Goal: Check status

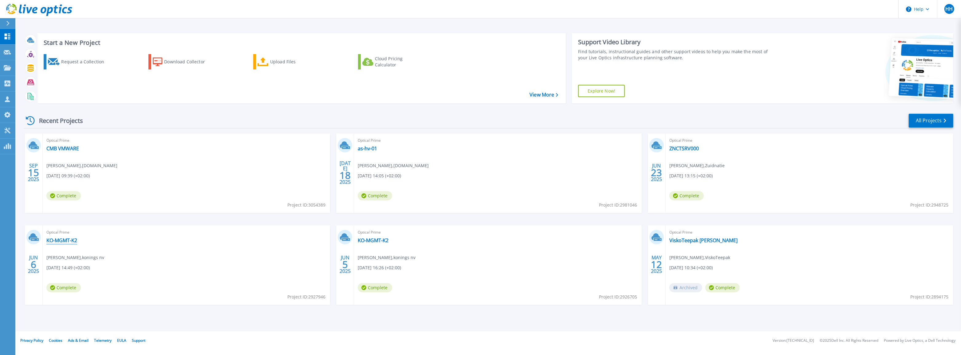
click at [57, 240] on link "KO-MGMT-K2" at bounding box center [61, 240] width 31 height 6
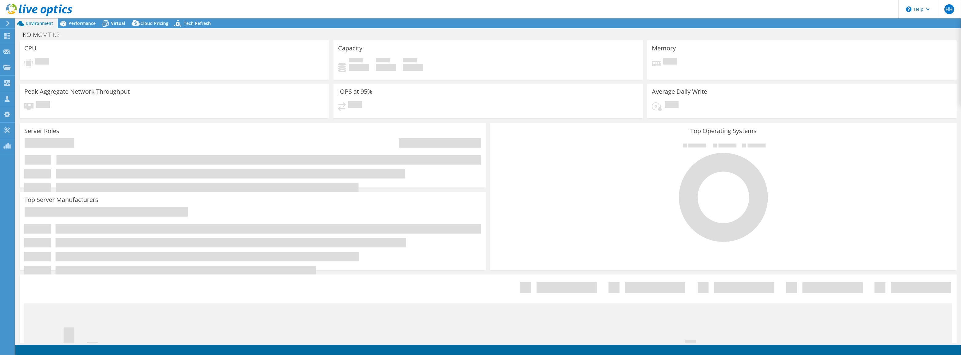
select select "USD"
select select "EUFrankfurt"
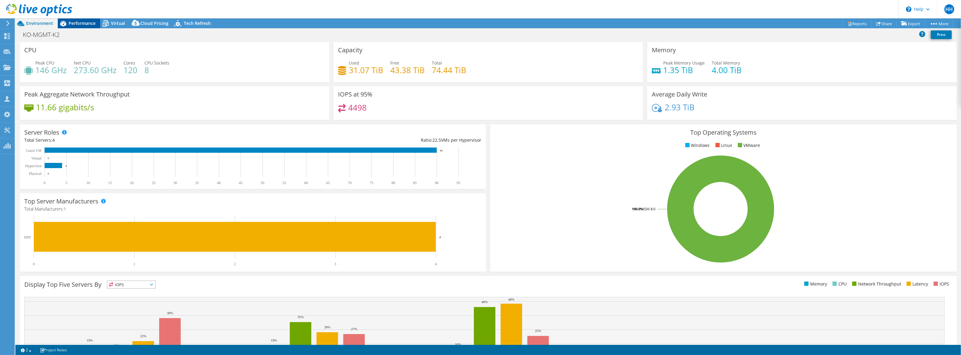
click at [79, 24] on span "Performance" at bounding box center [82, 23] width 27 height 6
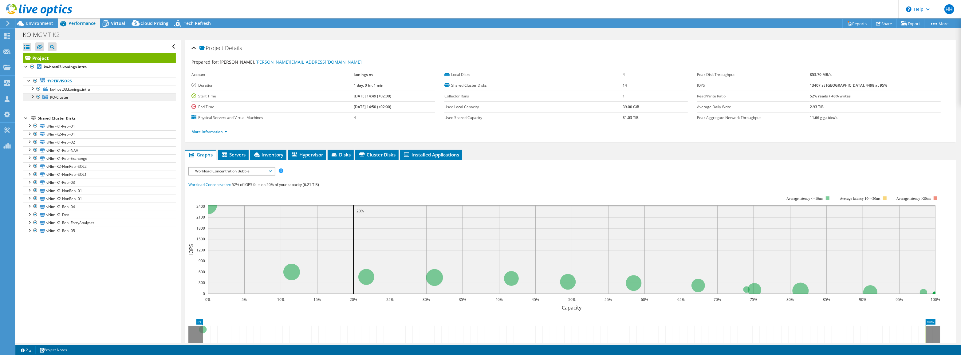
click at [46, 99] on link "KO-Cluster" at bounding box center [99, 97] width 153 height 8
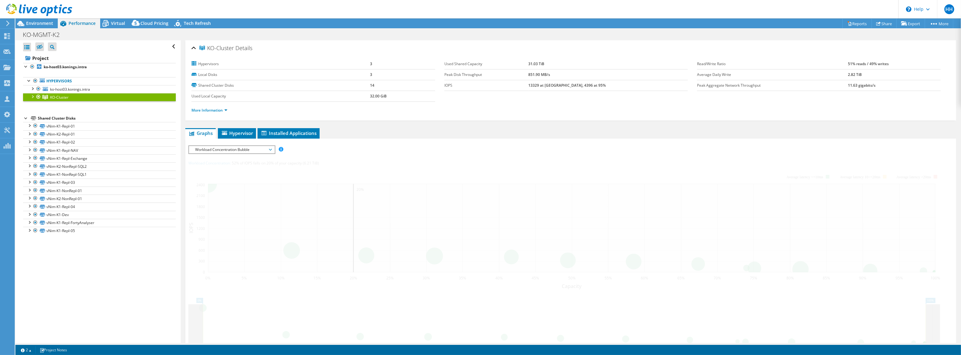
click at [31, 96] on div at bounding box center [32, 96] width 6 height 6
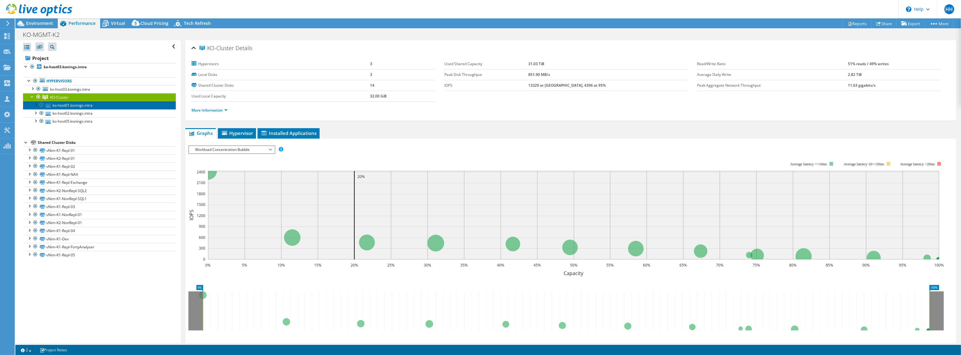
click at [61, 103] on link "ko-host01.konings.intra" at bounding box center [99, 105] width 153 height 8
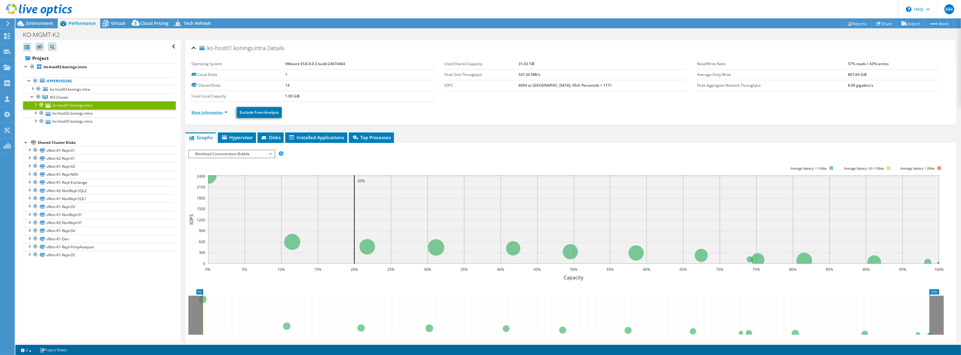
click at [197, 110] on link "More Information" at bounding box center [209, 112] width 36 height 5
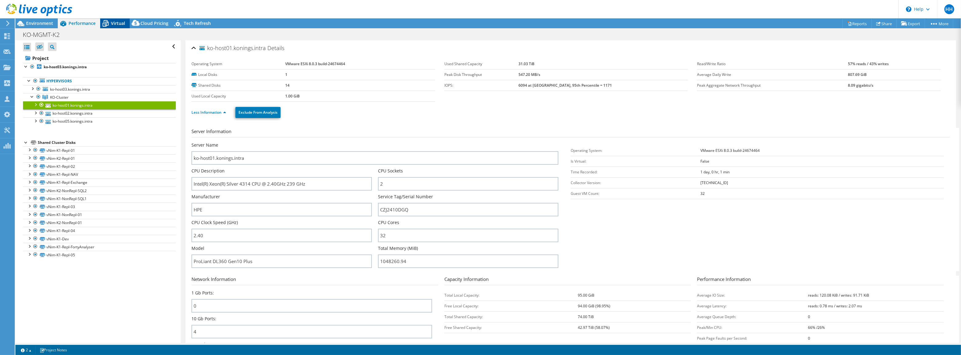
click at [119, 22] on span "Virtual" at bounding box center [118, 23] width 14 height 6
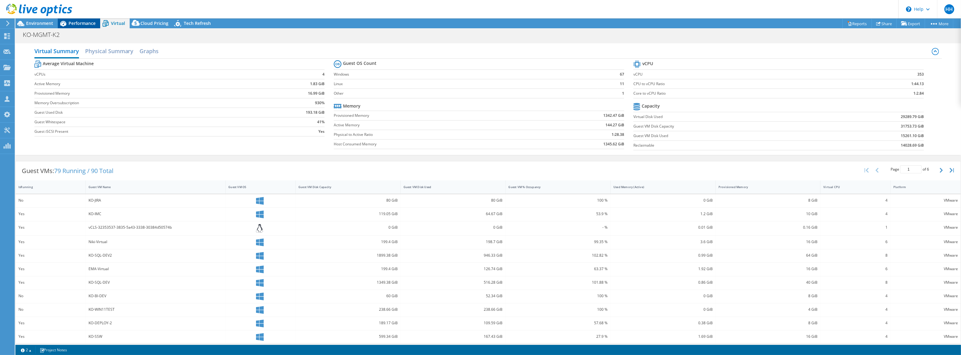
click at [77, 21] on span "Performance" at bounding box center [82, 23] width 27 height 6
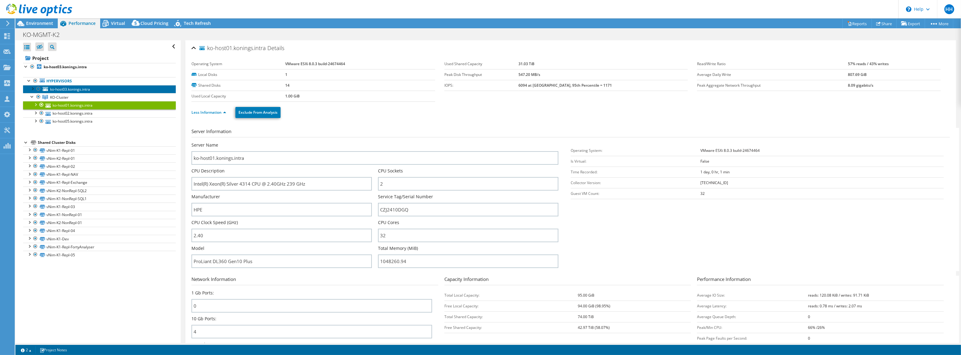
click at [52, 88] on span "ko-host03.konings.intra" at bounding box center [70, 89] width 40 height 5
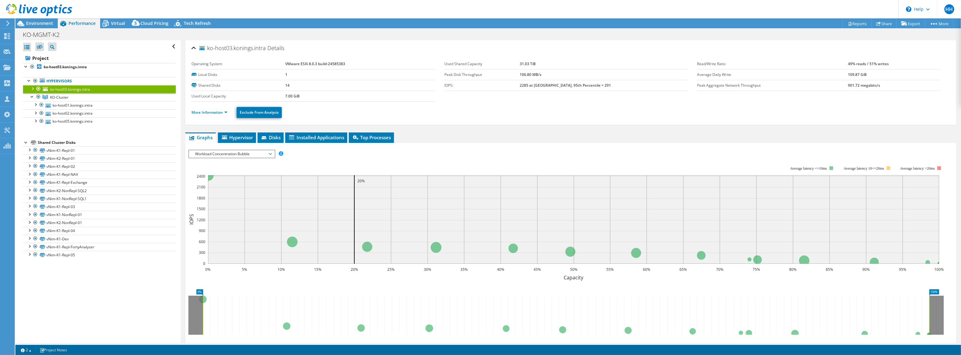
click at [37, 88] on div at bounding box center [38, 88] width 6 height 7
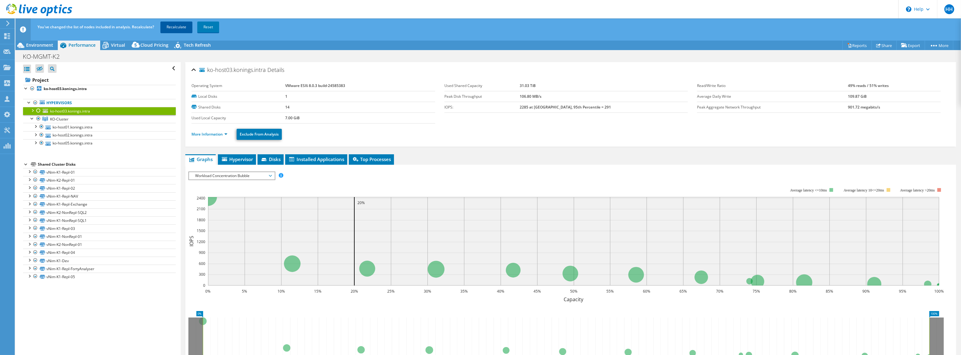
click at [170, 28] on link "Recalculate" at bounding box center [176, 27] width 32 height 11
click at [56, 121] on span "KO-Cluster" at bounding box center [59, 118] width 18 height 5
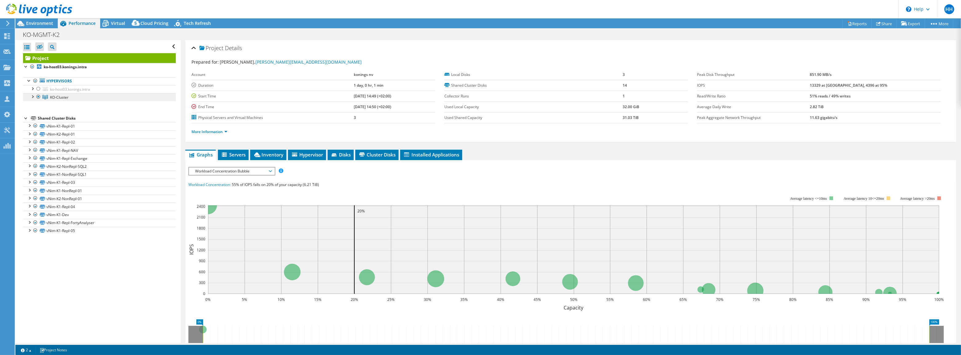
click at [57, 95] on span "KO-Cluster" at bounding box center [59, 97] width 18 height 5
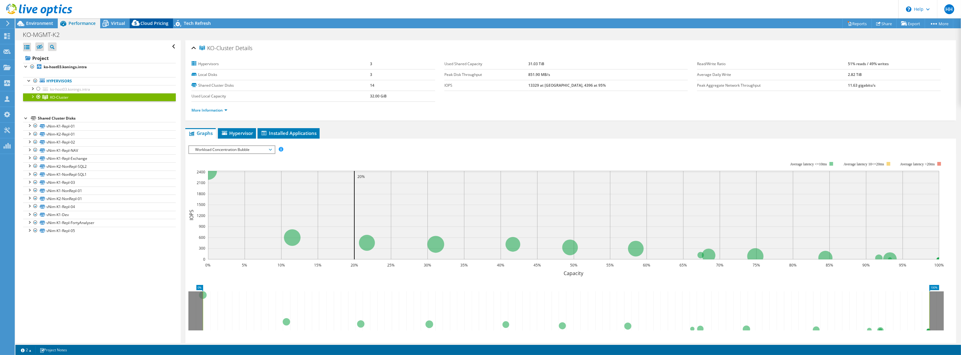
click at [138, 25] on icon at bounding box center [135, 23] width 8 height 6
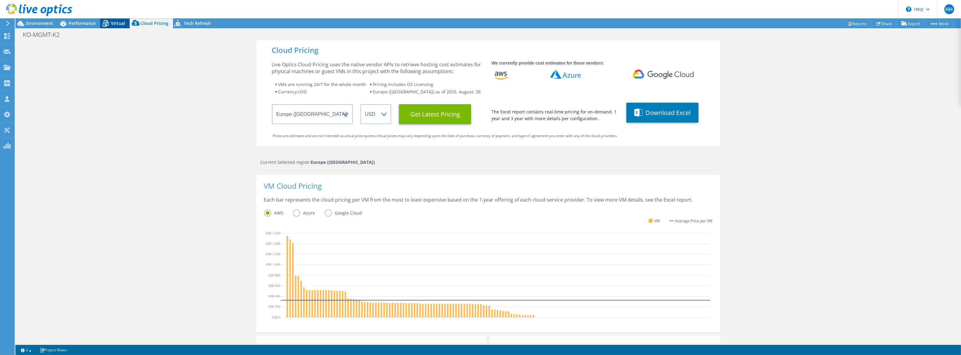
click at [123, 24] on span "Virtual" at bounding box center [118, 23] width 14 height 6
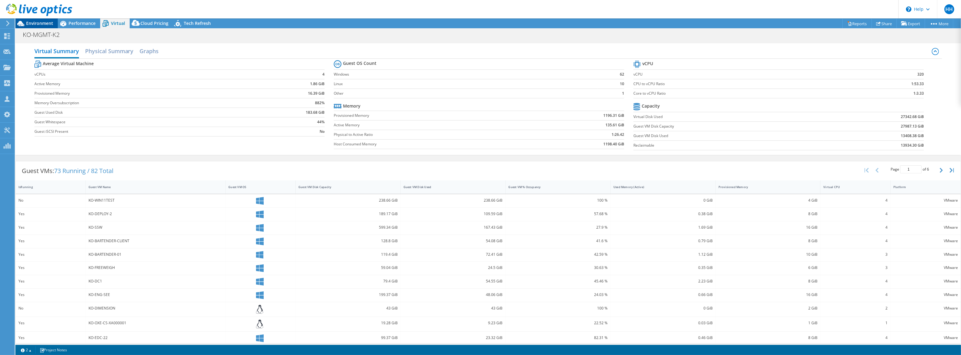
click at [36, 26] on div "Environment" at bounding box center [36, 23] width 42 height 10
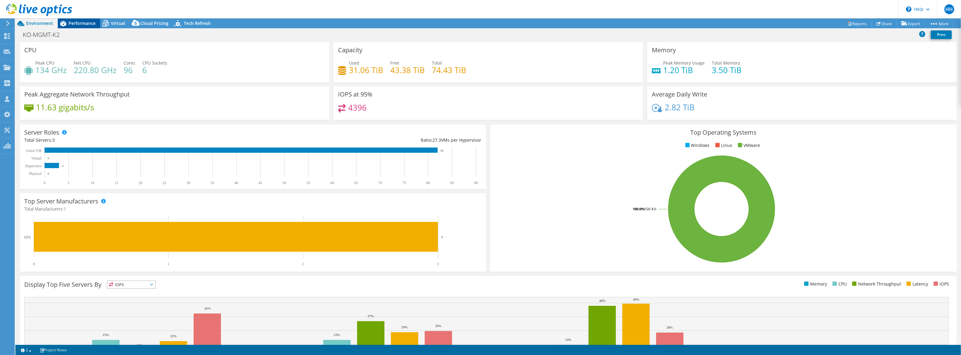
click at [83, 25] on span "Performance" at bounding box center [82, 23] width 27 height 6
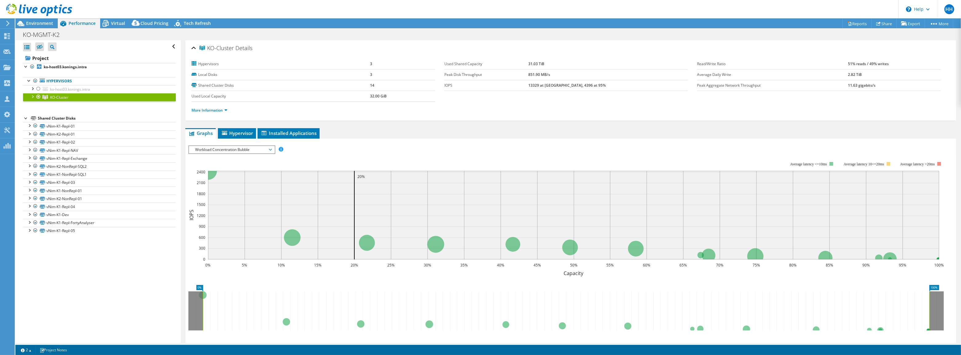
click at [32, 97] on div at bounding box center [32, 96] width 6 height 6
click at [208, 108] on link "More Information" at bounding box center [209, 110] width 36 height 5
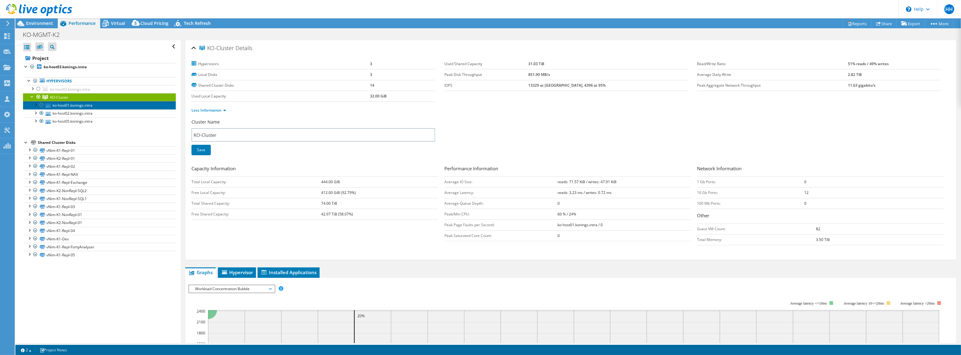
click at [57, 104] on link "ko-host01.konings.intra" at bounding box center [99, 105] width 153 height 8
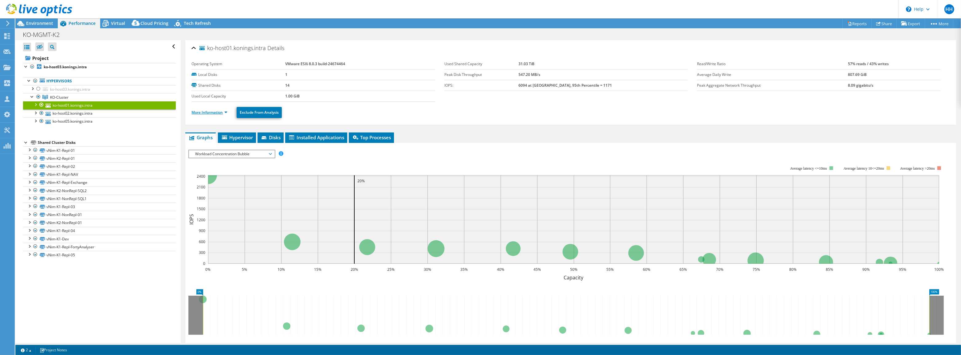
click at [218, 112] on link "More Information" at bounding box center [209, 112] width 36 height 5
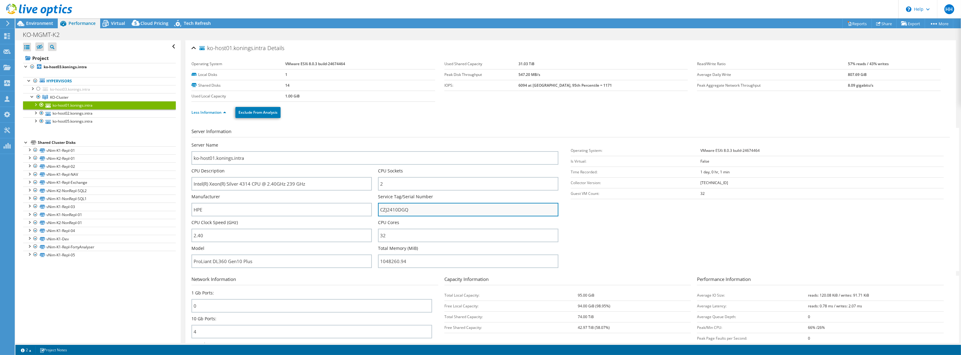
click at [399, 212] on input "CZJ2410DGQ" at bounding box center [468, 210] width 180 height 14
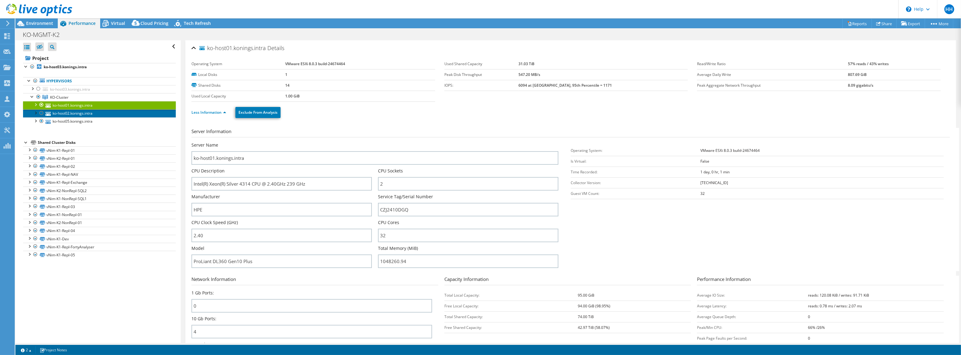
click at [72, 111] on link "ko-host02.konings.intra" at bounding box center [99, 113] width 153 height 8
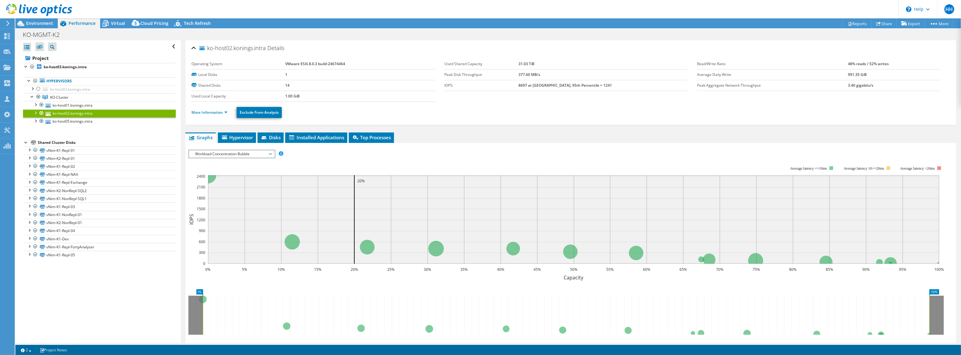
click at [207, 109] on li "More Information" at bounding box center [211, 112] width 40 height 7
click at [210, 112] on link "More Information" at bounding box center [209, 112] width 36 height 5
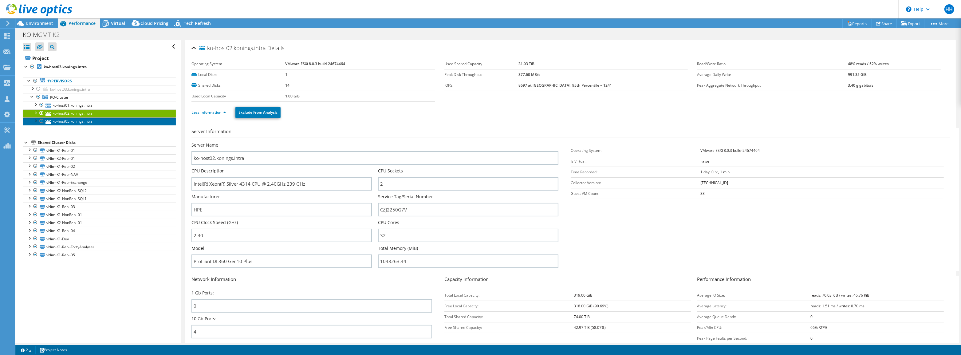
click at [53, 123] on link "ko-host05.konings.intra" at bounding box center [99, 121] width 153 height 8
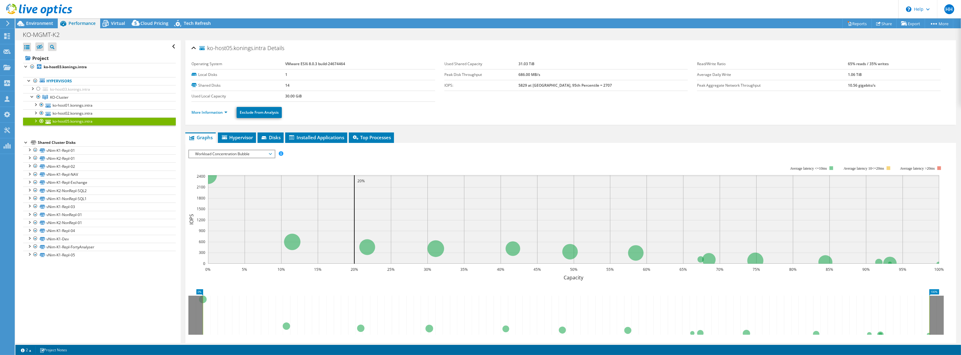
click at [203, 115] on li "More Information" at bounding box center [211, 112] width 40 height 7
click at [203, 112] on link "More Information" at bounding box center [209, 112] width 36 height 5
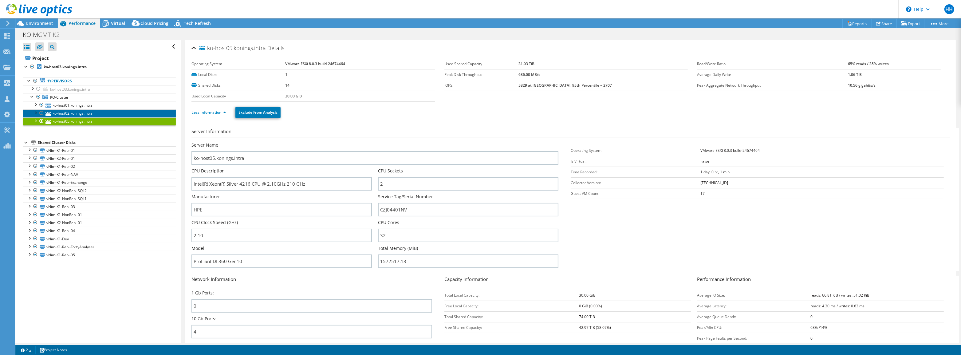
click at [88, 114] on link "ko-host02.konings.intra" at bounding box center [99, 113] width 153 height 8
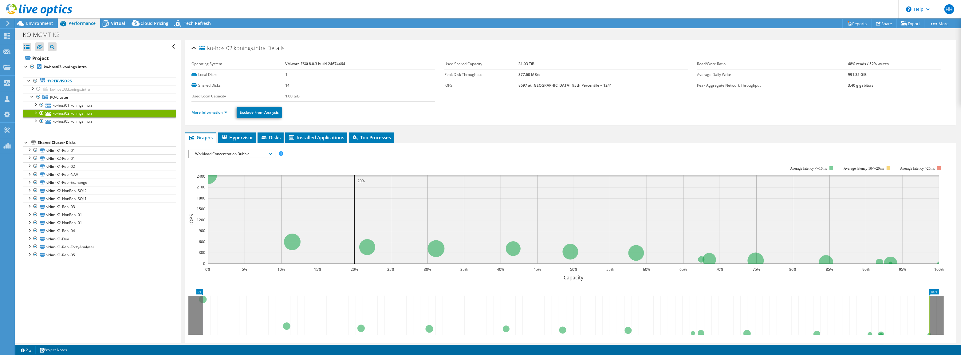
click at [214, 113] on link "More Information" at bounding box center [209, 112] width 36 height 5
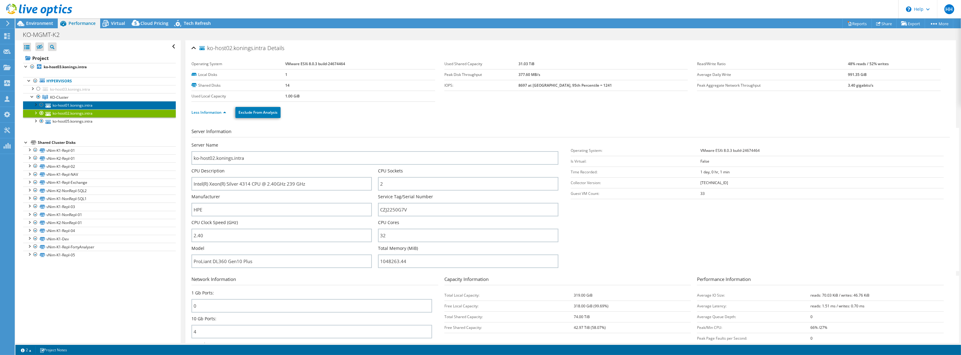
click at [67, 106] on link "ko-host01.konings.intra" at bounding box center [99, 105] width 153 height 8
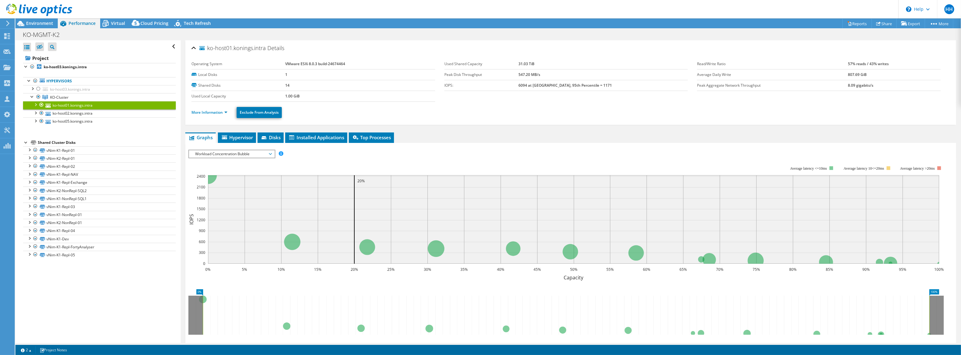
click at [210, 114] on li "More Information" at bounding box center [211, 112] width 40 height 7
click at [209, 112] on link "More Information" at bounding box center [209, 112] width 36 height 5
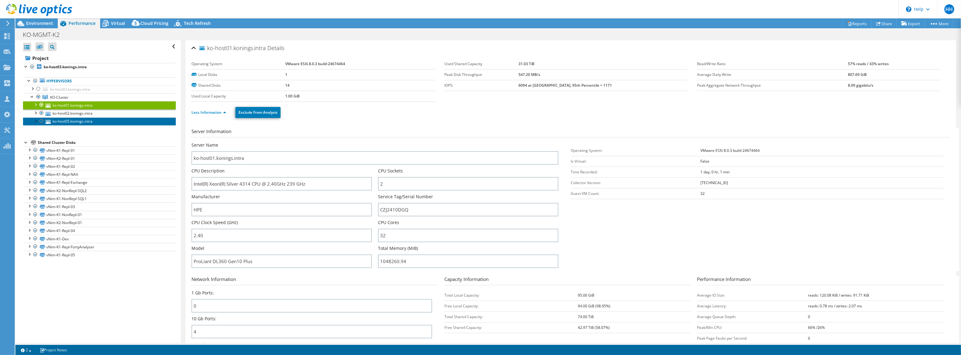
click at [63, 122] on link "ko-host05.konings.intra" at bounding box center [99, 121] width 153 height 8
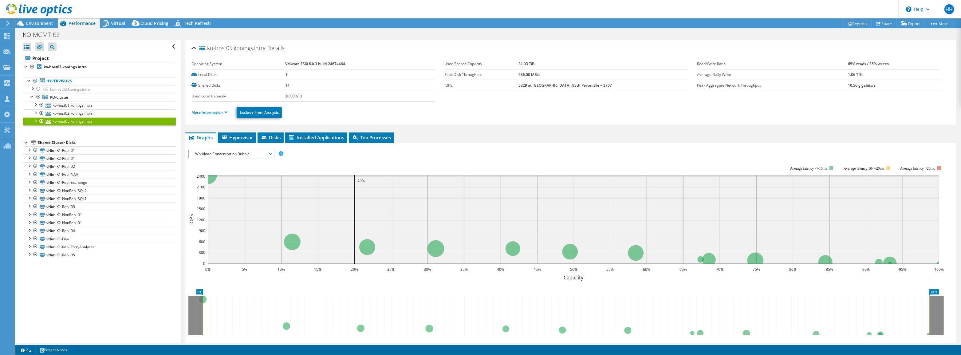
click at [208, 114] on link "More Information" at bounding box center [209, 112] width 36 height 5
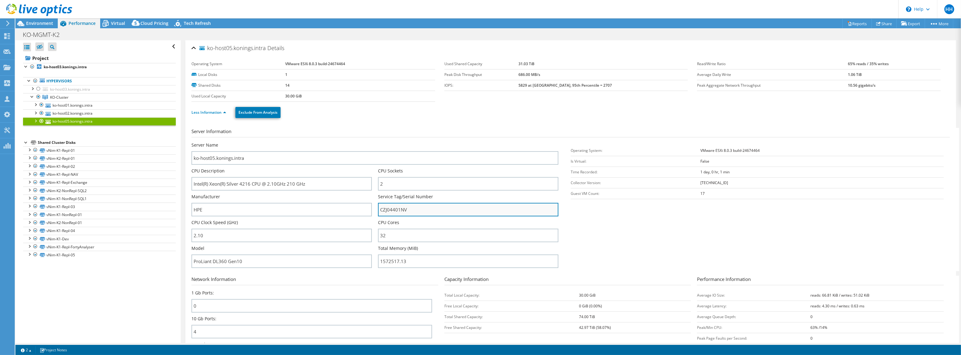
click at [393, 207] on input "CZJ04401NV" at bounding box center [468, 210] width 180 height 14
